Goal: Subscribe to service/newsletter

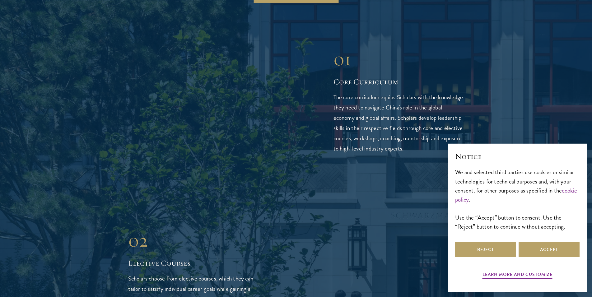
scroll to position [952, 0]
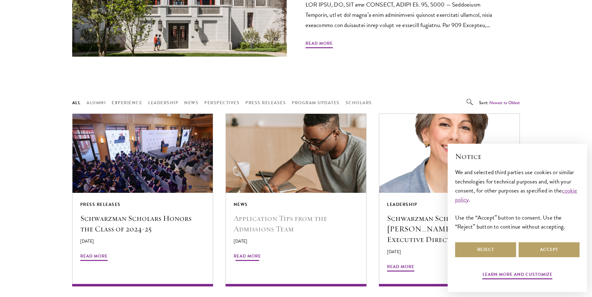
scroll to position [381, 0]
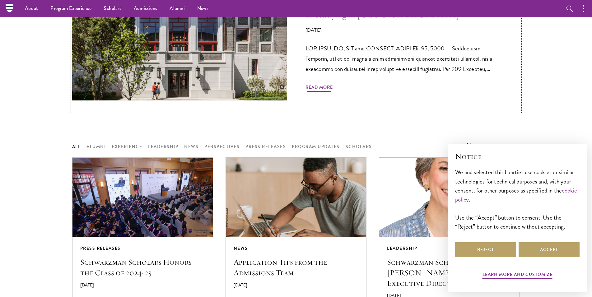
click at [314, 84] on span "Read More" at bounding box center [319, 88] width 27 height 10
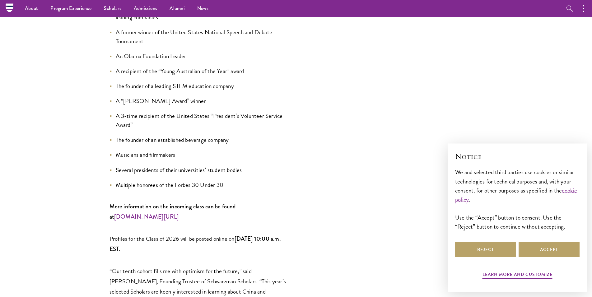
scroll to position [783, 0]
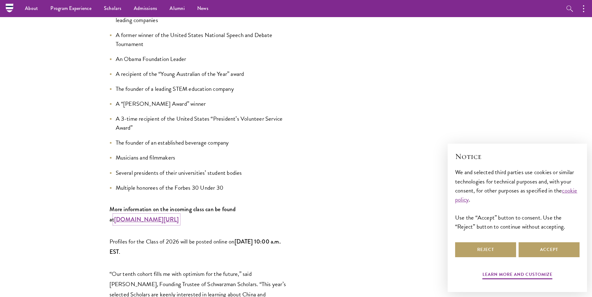
click at [145, 215] on strong "www.schwarzmanscholars.org/scholars" at bounding box center [146, 219] width 65 height 8
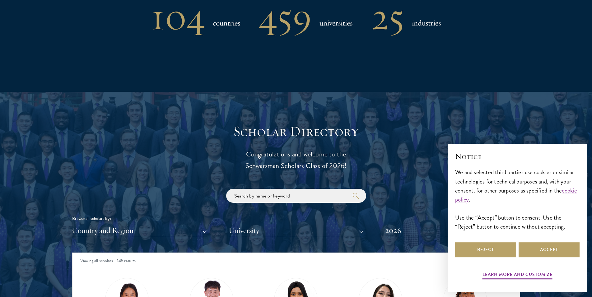
scroll to position [609, 0]
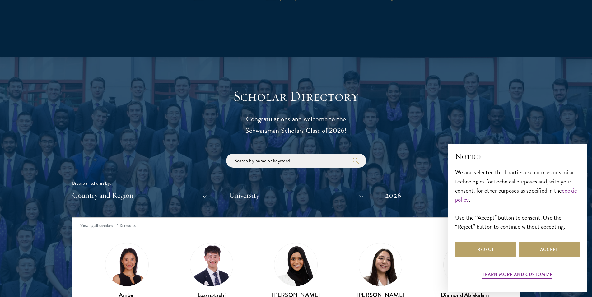
click at [205, 193] on button "Country and Region" at bounding box center [139, 195] width 135 height 13
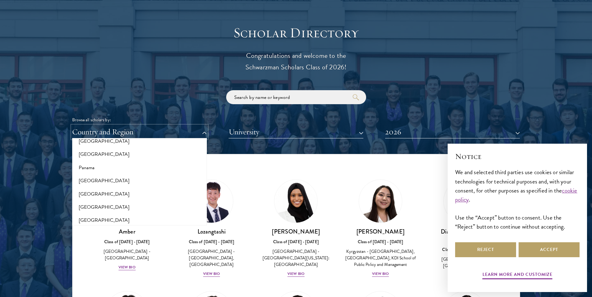
scroll to position [918, 0]
click at [359, 131] on button "University" at bounding box center [296, 132] width 135 height 13
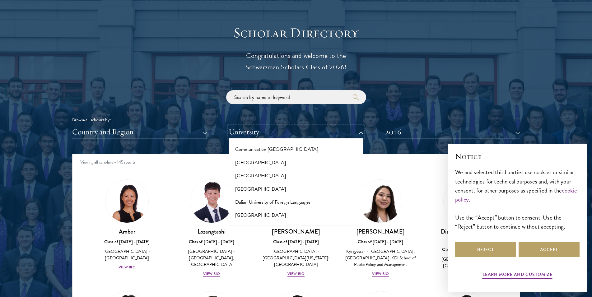
scroll to position [945, 0]
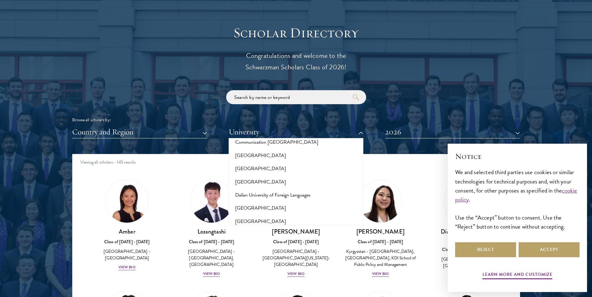
click at [523, 128] on div at bounding box center [296, 182] width 592 height 379
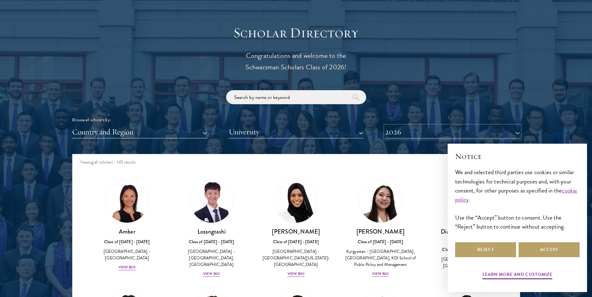
click at [516, 132] on button "2026" at bounding box center [452, 132] width 135 height 13
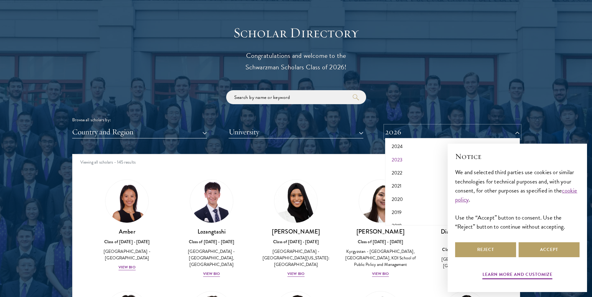
scroll to position [0, 0]
click at [398, 175] on button "2025" at bounding box center [452, 176] width 131 height 13
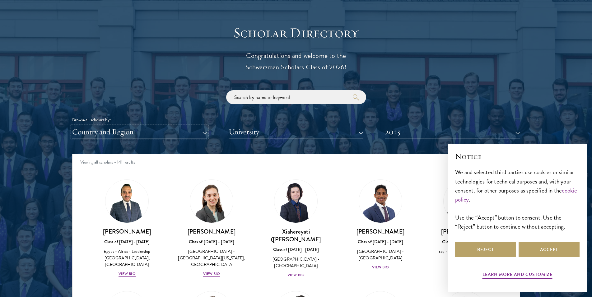
click at [184, 133] on button "Country and Region" at bounding box center [139, 132] width 135 height 13
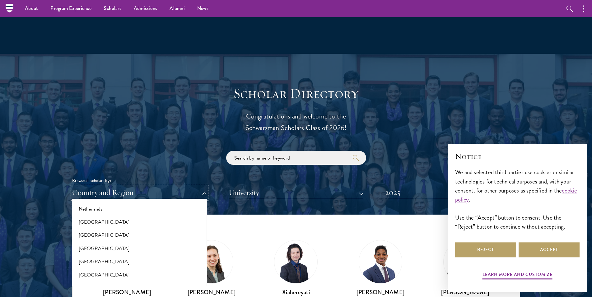
scroll to position [609, 0]
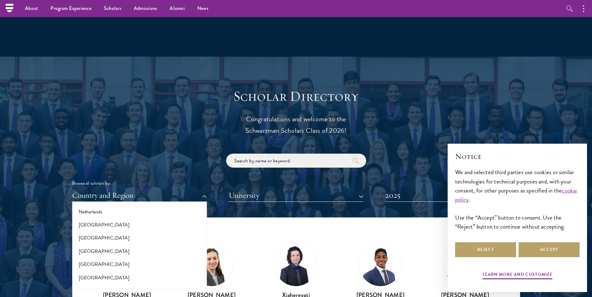
click at [181, 115] on div "Scholar Directory Congratulations and welcome to the Schwarzman Scholars Class …" at bounding box center [296, 246] width 448 height 316
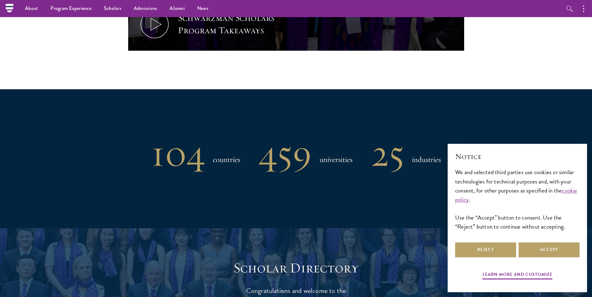
scroll to position [418, 0]
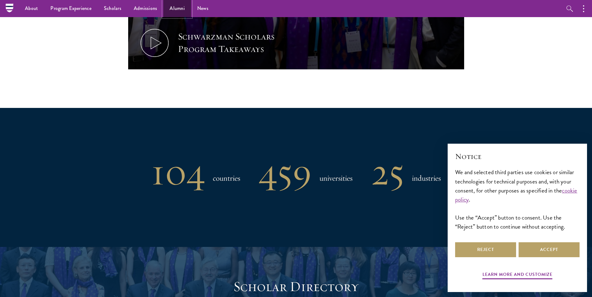
click at [172, 6] on link "Alumni" at bounding box center [177, 8] width 28 height 17
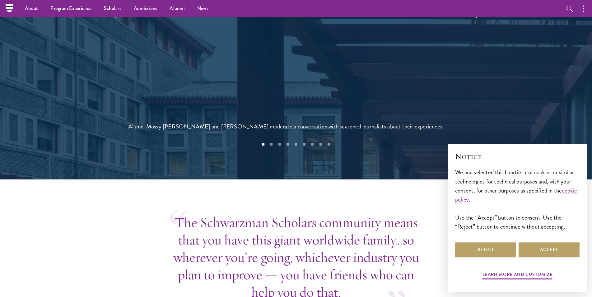
scroll to position [1412, 0]
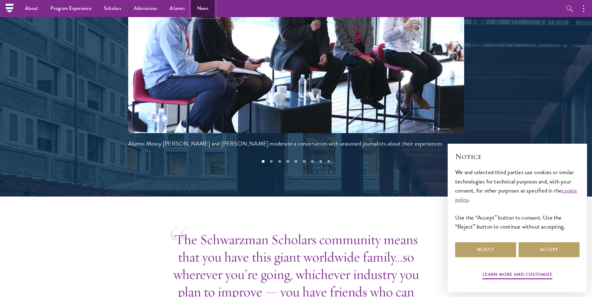
click at [202, 3] on link "News" at bounding box center [203, 8] width 24 height 17
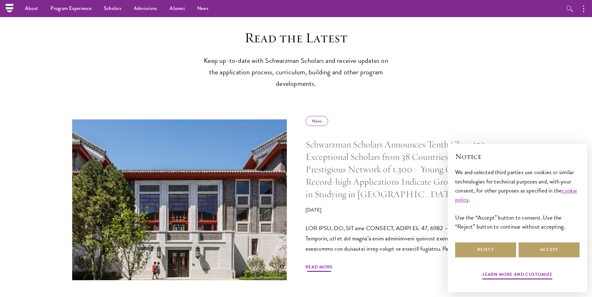
scroll to position [190, 0]
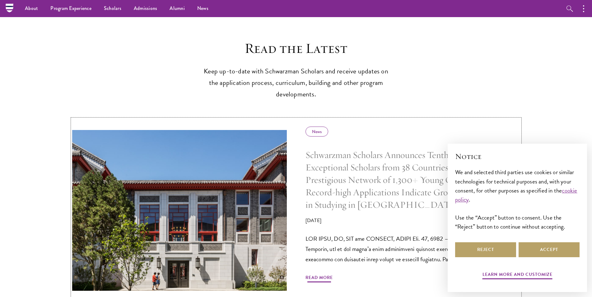
click at [315, 129] on div "News" at bounding box center [317, 132] width 23 height 10
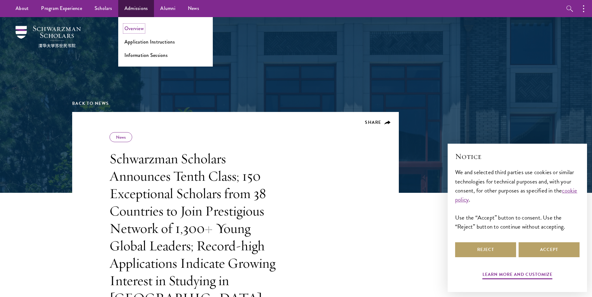
click at [134, 30] on link "Overview" at bounding box center [133, 28] width 19 height 7
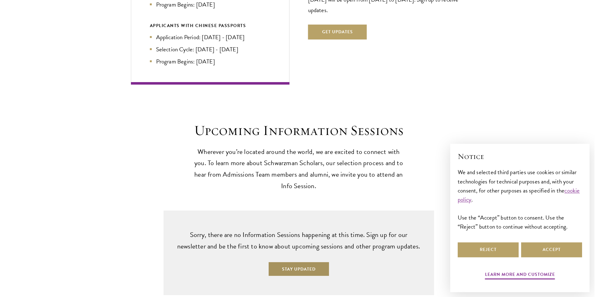
scroll to position [1428, 0]
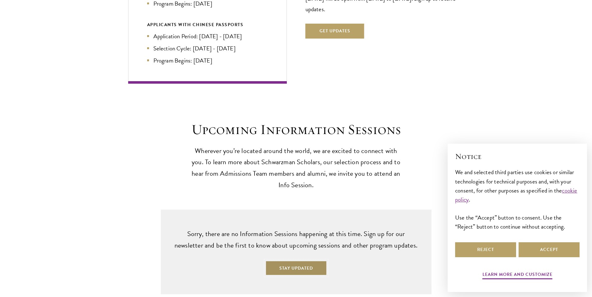
click at [280, 261] on button "Stay Updated" at bounding box center [296, 268] width 62 height 15
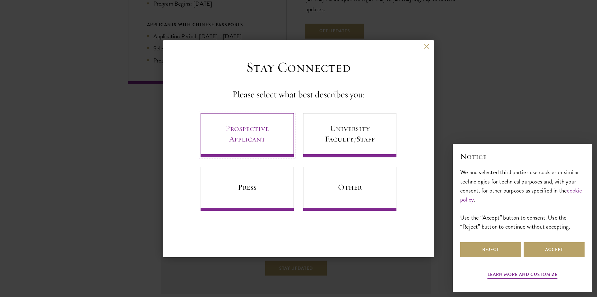
click at [261, 127] on link "Prospective Applicant" at bounding box center [247, 135] width 93 height 44
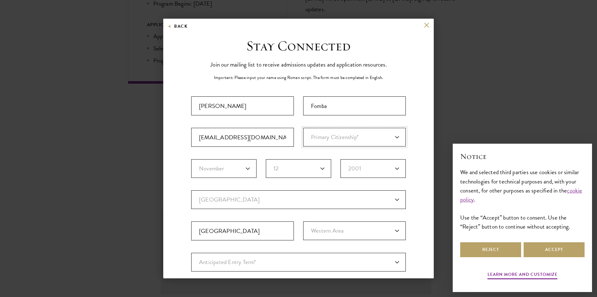
click at [392, 132] on select "Primary Citizenship* [GEOGRAPHIC_DATA] [DEMOGRAPHIC_DATA] [DEMOGRAPHIC_DATA] [D…" at bounding box center [354, 137] width 103 height 19
select select "SL"
click option "[GEOGRAPHIC_DATA]" at bounding box center [0, 0] width 0 height 0
click at [191, 159] on select "Birth Month* January February March April May June July August September Octobe…" at bounding box center [223, 168] width 65 height 19
click at [243, 178] on fieldset "Birth Month* January February March April May June July August September Octobe…" at bounding box center [298, 174] width 215 height 31
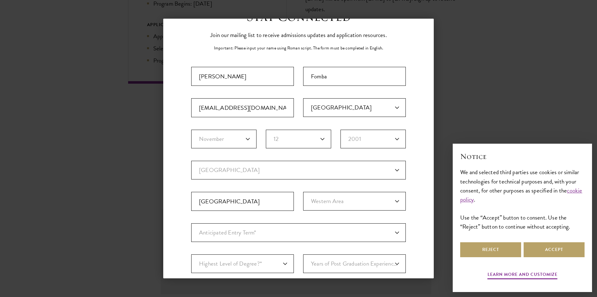
scroll to position [43, 0]
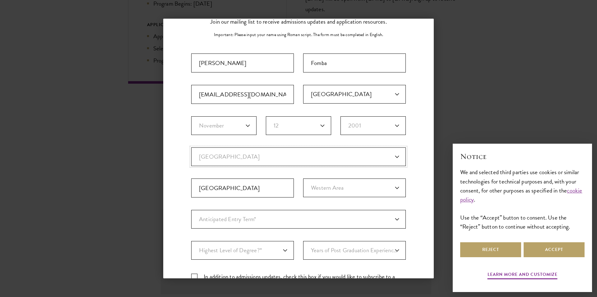
click at [191, 147] on select "Current Country [GEOGRAPHIC_DATA] [GEOGRAPHIC_DATA] [GEOGRAPHIC_DATA] [GEOGRAPH…" at bounding box center [298, 156] width 215 height 19
select select "SL"
click option "[GEOGRAPHIC_DATA]" at bounding box center [0, 0] width 0 height 0
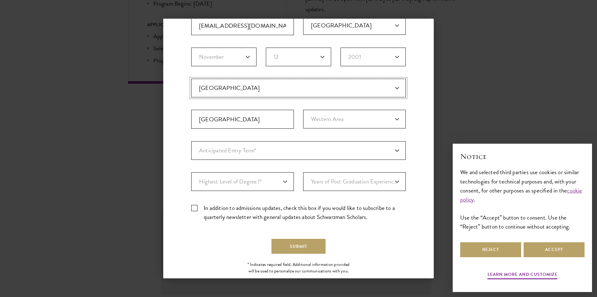
scroll to position [126, 0]
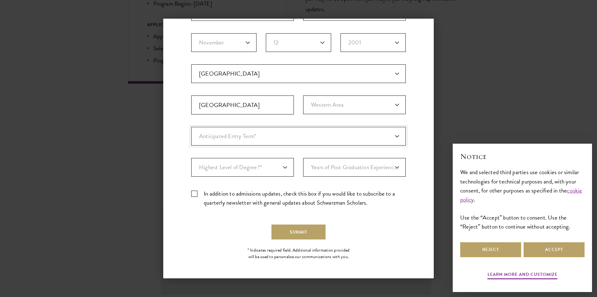
click at [191, 127] on select "Anticipated Entry Term* [DATE] (Application opens [DATE]) Just Exploring" at bounding box center [298, 136] width 215 height 19
select select "e64b8ab3-eabb-4867-96d5-7e6b4840665f"
click option "[DATE] (Application opens [DATE])" at bounding box center [0, 0] width 0 height 0
click at [191, 158] on select "Highest Level of Degree?* PHD Bachelor's Master's Current Undergraduate Student" at bounding box center [242, 167] width 103 height 19
select select "baef124f-e103-44b1-8ca6-5d0669438e44"
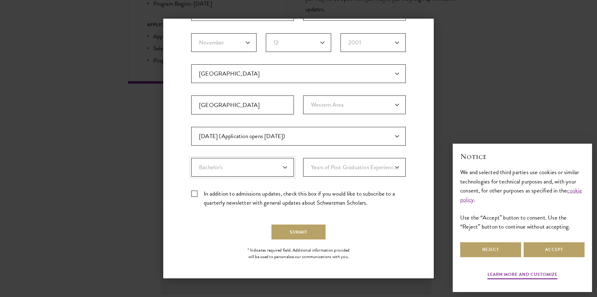
click option "Bachelor's" at bounding box center [0, 0] width 0 height 0
click at [303, 158] on select "Years of Post Graduation Experience?* 1 2 3 4 5 6 7 8 9 10" at bounding box center [354, 167] width 103 height 19
click at [293, 178] on div "Important: The form must be completed in English. [PERSON_NAME] [EMAIL_ADDRESS]…" at bounding box center [298, 91] width 215 height 242
click at [199, 193] on label "In addition to admissions updates, check this box if you would like to subscrib…" at bounding box center [298, 198] width 215 height 18
click at [199, 193] on input "In addition to admissions updates, check this box if you would like to subscrib…" at bounding box center [298, 191] width 215 height 4
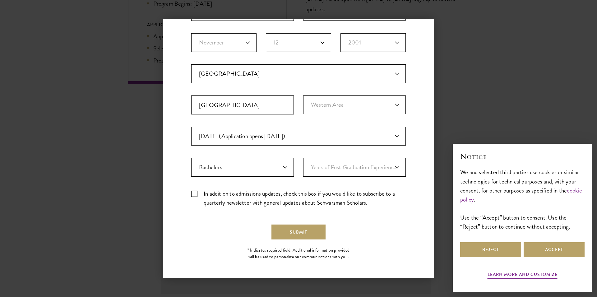
checkbox input "true"
click at [312, 222] on form "Important: The form must be completed in English. [PERSON_NAME] [EMAIL_ADDRESS]…" at bounding box center [298, 104] width 215 height 269
click at [307, 233] on button "Submit" at bounding box center [299, 232] width 54 height 15
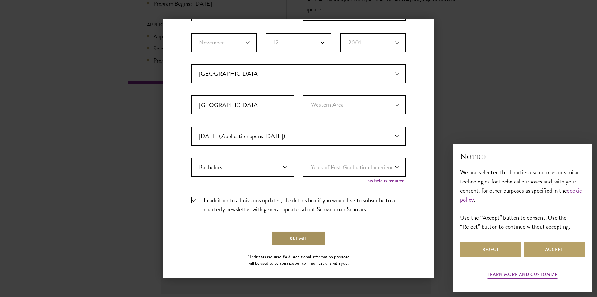
scroll to position [133, 0]
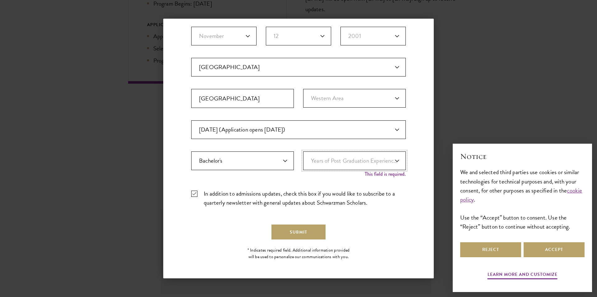
click at [303, 152] on select "Years of Post Graduation Experience?* 1 2 3 4 5 6 7 8 9 10" at bounding box center [354, 161] width 103 height 19
select select "4"
click option "4" at bounding box center [0, 0] width 0 height 0
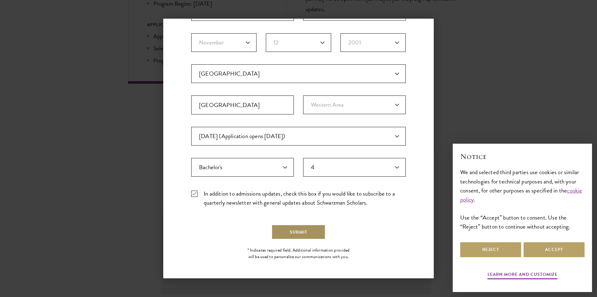
click at [294, 234] on button "Submit" at bounding box center [299, 232] width 54 height 15
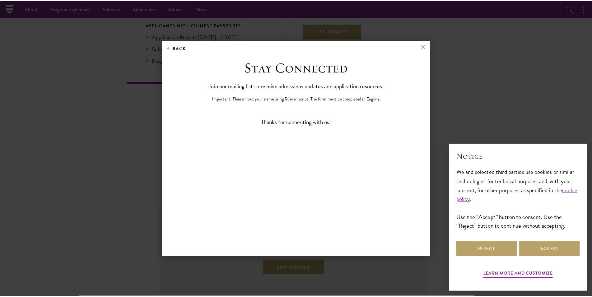
scroll to position [0, 0]
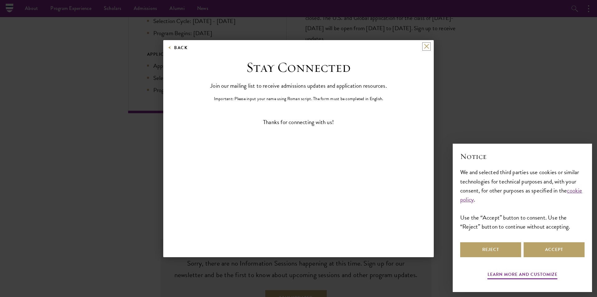
click at [428, 46] on button at bounding box center [426, 46] width 5 height 5
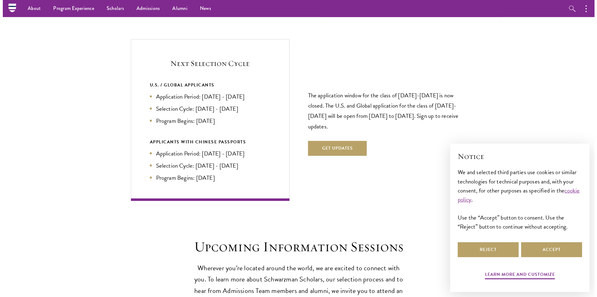
scroll to position [1303, 0]
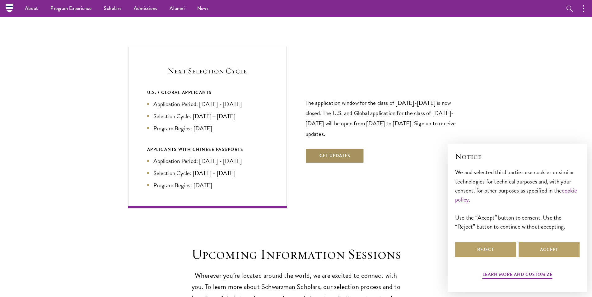
click at [327, 148] on button "Get Updates" at bounding box center [335, 155] width 59 height 15
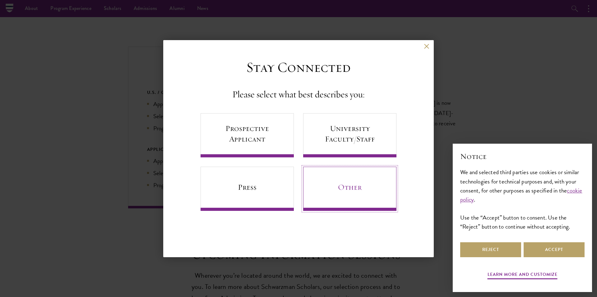
click at [337, 188] on link "Other" at bounding box center [349, 189] width 93 height 44
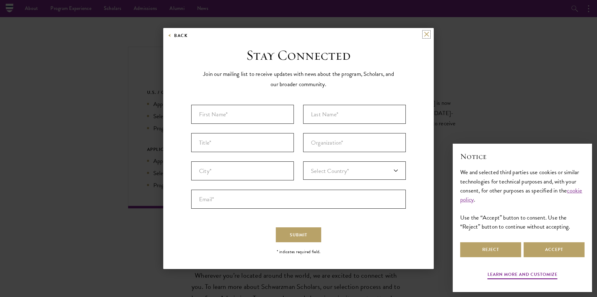
click at [427, 35] on button at bounding box center [426, 34] width 5 height 5
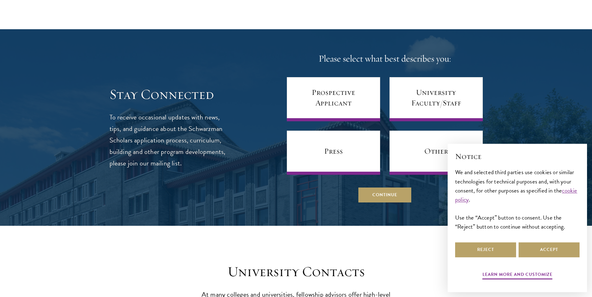
scroll to position [2519, 0]
